Goal: Find specific page/section: Find specific page/section

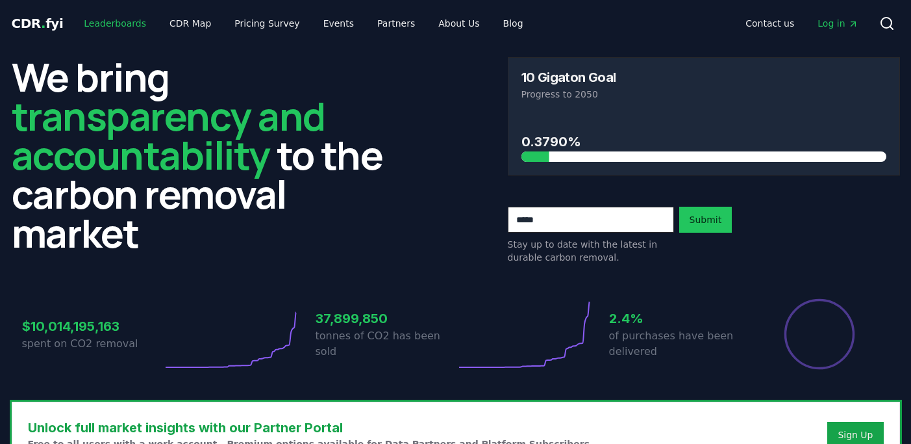
click at [100, 25] on link "Leaderboards" at bounding box center [114, 23] width 83 height 23
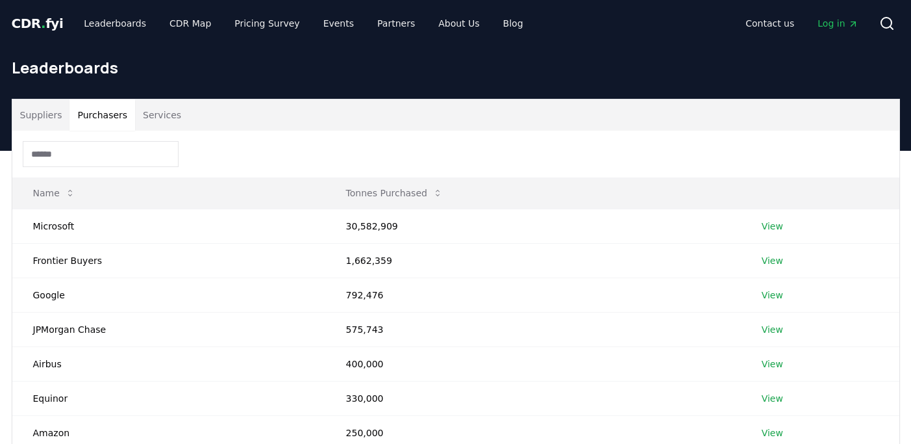
click at [107, 116] on button "Purchasers" at bounding box center [103, 114] width 66 height 31
click at [62, 295] on td "Google" at bounding box center [168, 294] width 313 height 34
click at [771, 289] on link "View" at bounding box center [772, 294] width 21 height 13
